Goal: Information Seeking & Learning: Learn about a topic

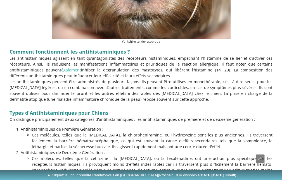
scroll to position [336, 0]
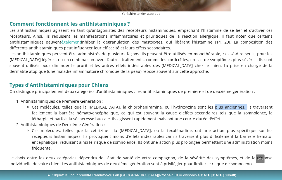
drag, startPoint x: 174, startPoint y: 101, endPoint x: 205, endPoint y: 102, distance: 30.8
click at [205, 104] on p "Ces molécules, telles que la [MEDICAL_DATA], la chlorphéniramine, ou l'hydroxyz…" at bounding box center [152, 113] width 241 height 18
drag, startPoint x: 63, startPoint y: 119, endPoint x: 72, endPoint y: 118, distance: 8.7
click at [72, 122] on p "Antihistaminiques de Deuxième Génération :" at bounding box center [147, 125] width 252 height 6
click at [39, 111] on p "Ces molécules, telles que la [MEDICAL_DATA], la chlorphéniramine, ou l'hydroxyz…" at bounding box center [152, 113] width 241 height 18
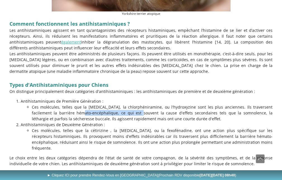
drag, startPoint x: 38, startPoint y: 107, endPoint x: 101, endPoint y: 107, distance: 63.2
click at [101, 107] on p "Ces molécules, telles que la [MEDICAL_DATA], la chlorphéniramine, ou l'hydroxyz…" at bounding box center [152, 113] width 241 height 18
click at [116, 104] on p "Ces molécules, telles que la [MEDICAL_DATA], la chlorphéniramine, ou l'hydroxyz…" at bounding box center [152, 113] width 241 height 18
drag, startPoint x: 135, startPoint y: 104, endPoint x: 154, endPoint y: 105, distance: 19.1
click at [146, 105] on p "Ces molécules, telles que la [MEDICAL_DATA], la chlorphéniramine, ou l'hydroxyz…" at bounding box center [152, 113] width 241 height 18
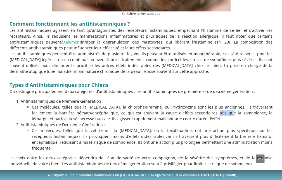
drag, startPoint x: 172, startPoint y: 105, endPoint x: 177, endPoint y: 105, distance: 5.0
click at [177, 105] on p "Ces molécules, telles que la [MEDICAL_DATA], la chlorphéniramine, ou l'hydroxyz…" at bounding box center [152, 113] width 241 height 18
click at [201, 107] on p "Ces molécules, telles que la [MEDICAL_DATA], la chlorphéniramine, ou l'hydroxyz…" at bounding box center [152, 113] width 241 height 18
click at [169, 122] on p "Antihistaminiques de Deuxième Génération :" at bounding box center [147, 125] width 252 height 6
click at [129, 122] on p "Antihistaminiques de Deuxième Génération :" at bounding box center [147, 125] width 252 height 6
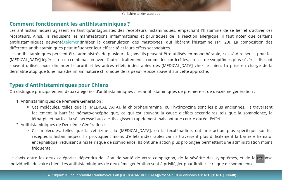
click at [128, 122] on p "Antihistaminiques de Deuxième Génération :" at bounding box center [147, 125] width 252 height 6
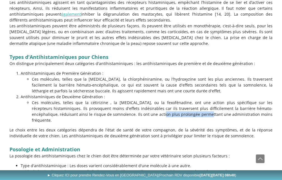
drag, startPoint x: 105, startPoint y: 109, endPoint x: 147, endPoint y: 108, distance: 41.1
click at [147, 108] on p "Ces molécules, telles que la cétirizine , la [MEDICAL_DATA], ou la fexofénadine…" at bounding box center [152, 112] width 241 height 24
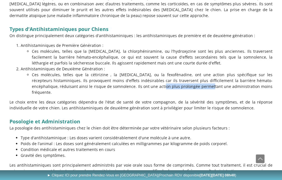
scroll to position [420, 0]
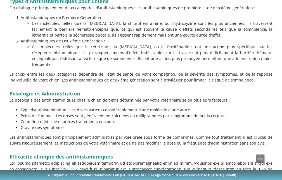
click at [131, 113] on p "Poids de l'animal : Les doses sont généralement calculées en milligrammes par k…" at bounding box center [147, 116] width 252 height 6
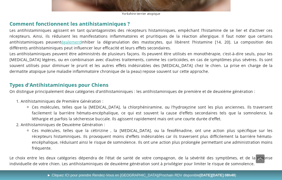
scroll to position [364, 0]
